Goal: Task Accomplishment & Management: Use online tool/utility

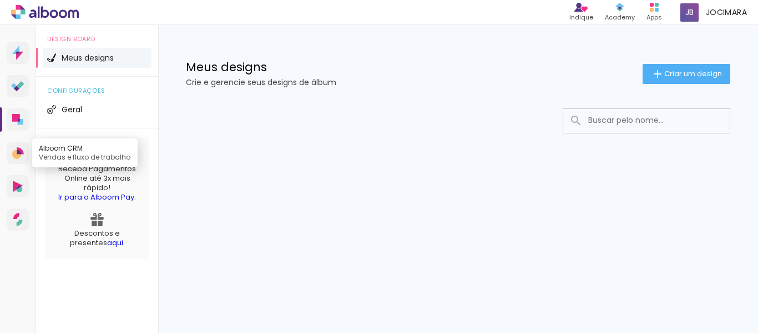
click at [21, 150] on icon at bounding box center [20, 150] width 7 height 7
click at [99, 198] on link "Ir para o Alboom Pay" at bounding box center [96, 197] width 76 height 11
click at [107, 244] on link "aqui" at bounding box center [115, 242] width 16 height 11
click at [123, 197] on link "Ir para o Alboom Pay" at bounding box center [96, 197] width 76 height 11
click at [67, 8] on icon at bounding box center [45, 12] width 68 height 14
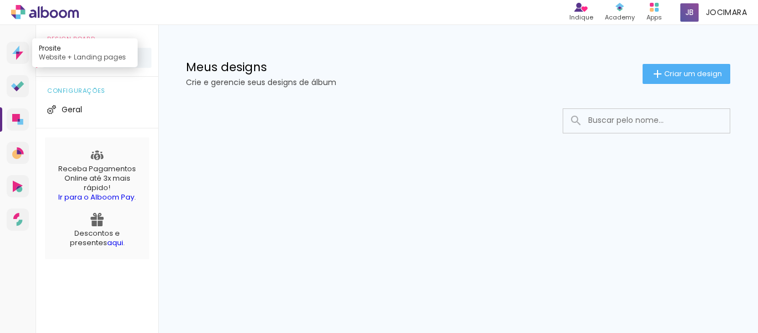
click at [17, 58] on icon at bounding box center [19, 56] width 7 height 8
